Goal: Information Seeking & Learning: Learn about a topic

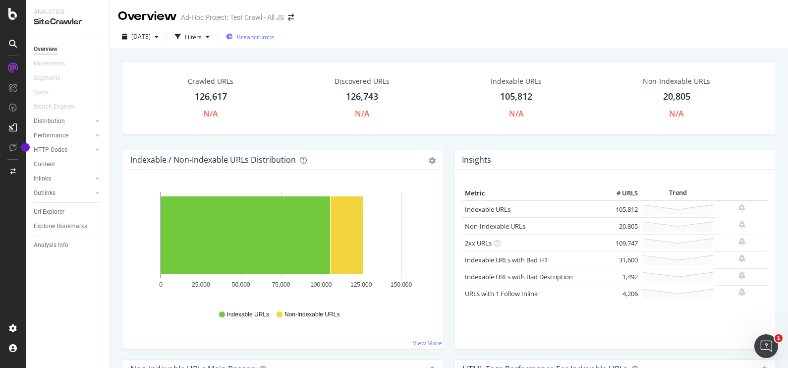
click at [275, 37] on span "Breadcrumbs" at bounding box center [256, 37] width 38 height 8
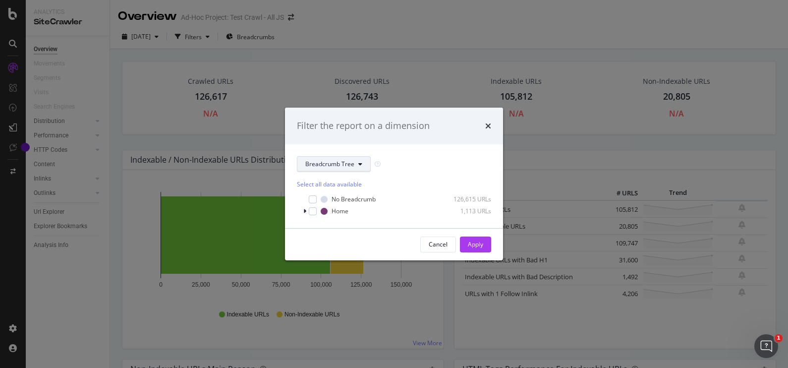
click at [347, 162] on span "Breadcrumb Tree" at bounding box center [329, 164] width 49 height 8
click at [403, 170] on div "Breadcrumb Tree" at bounding box center [394, 164] width 194 height 16
click at [487, 126] on icon "times" at bounding box center [488, 126] width 6 height 8
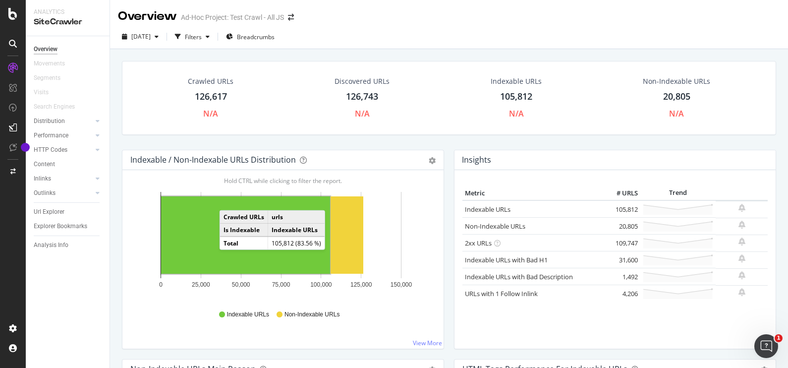
click at [238, 221] on td "Crawled URLs" at bounding box center [244, 217] width 48 height 13
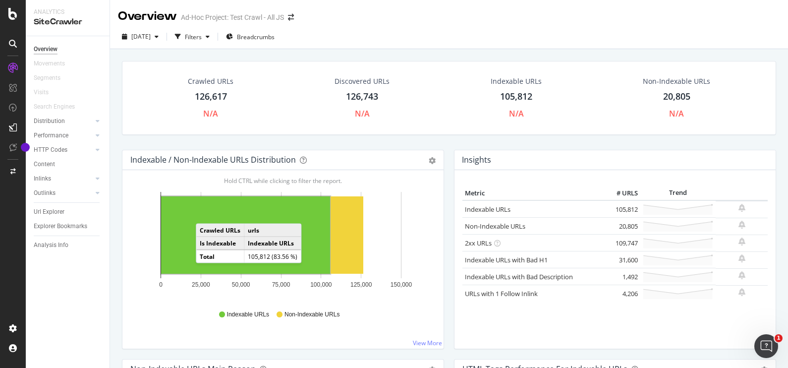
click at [206, 213] on rect "A chart." at bounding box center [245, 234] width 169 height 77
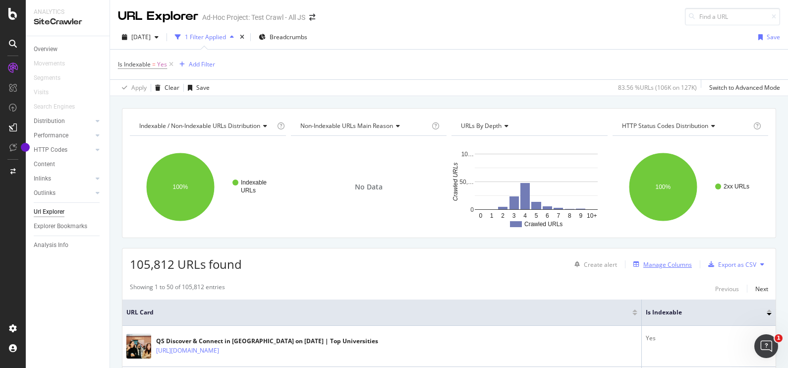
click at [666, 262] on div "Manage Columns" at bounding box center [668, 264] width 49 height 8
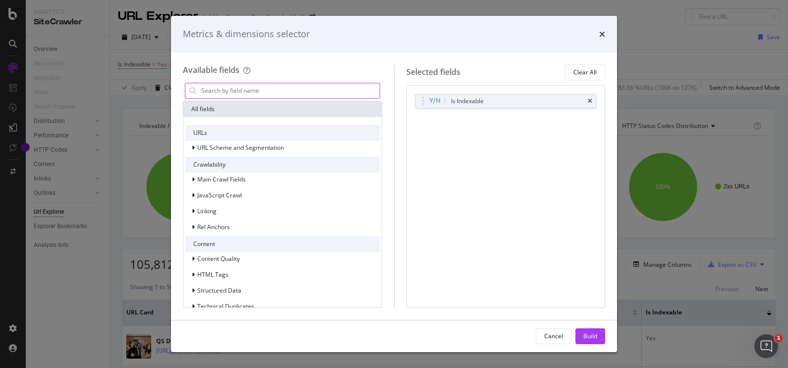
click at [253, 91] on input "modal" at bounding box center [289, 90] width 179 height 15
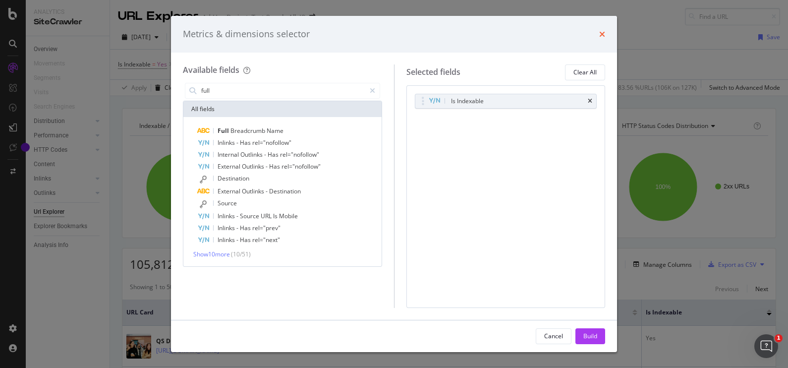
type input "full"
click at [602, 33] on icon "times" at bounding box center [602, 34] width 6 height 8
